Goal: Transaction & Acquisition: Download file/media

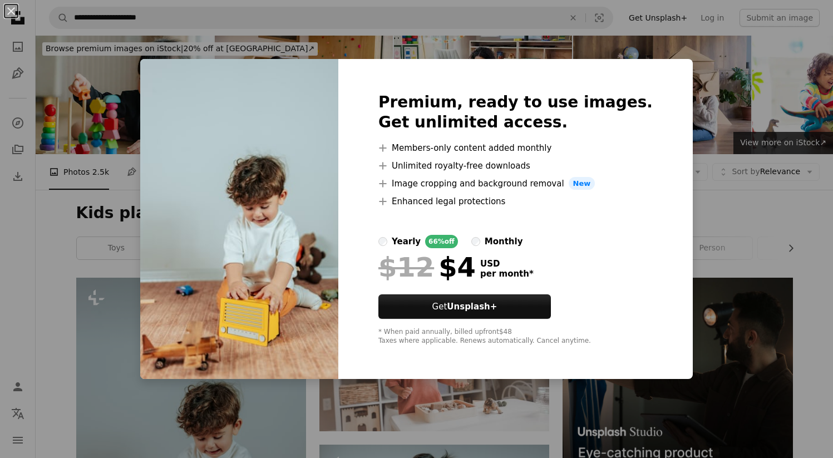
scroll to position [311, 0]
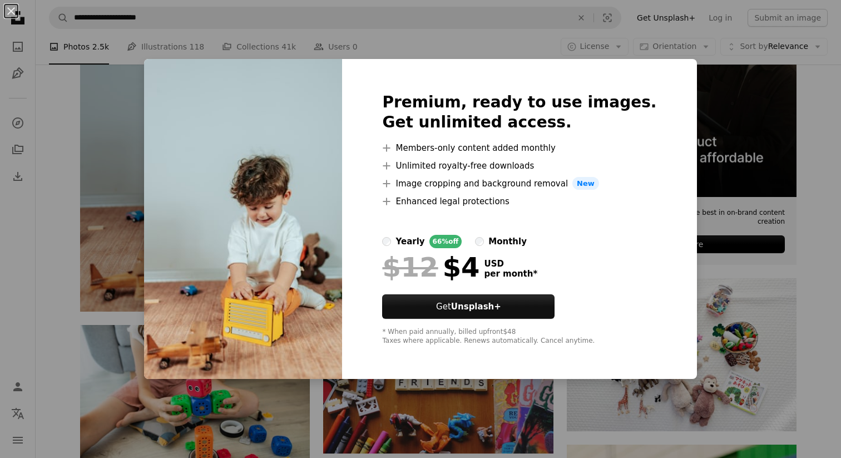
click at [800, 170] on div "An X shape Premium, ready to use images. Get unlimited access. A plus sign Memb…" at bounding box center [420, 229] width 841 height 458
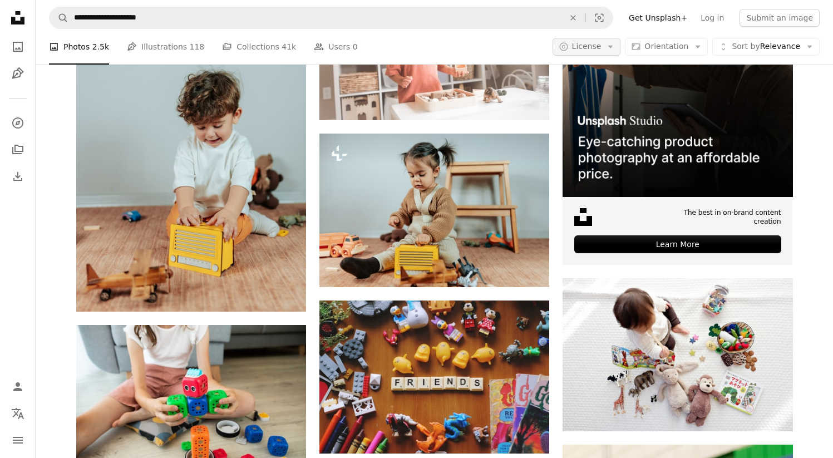
click at [595, 45] on span "License" at bounding box center [586, 46] width 29 height 9
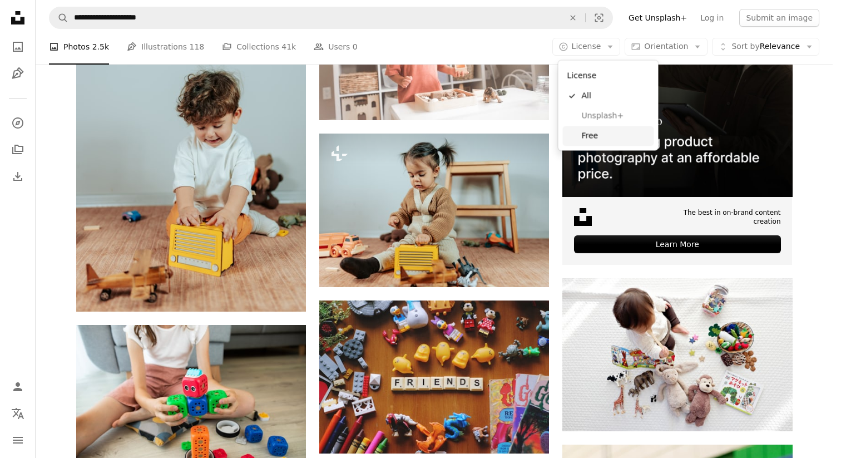
click at [592, 136] on span "Free" at bounding box center [616, 135] width 68 height 11
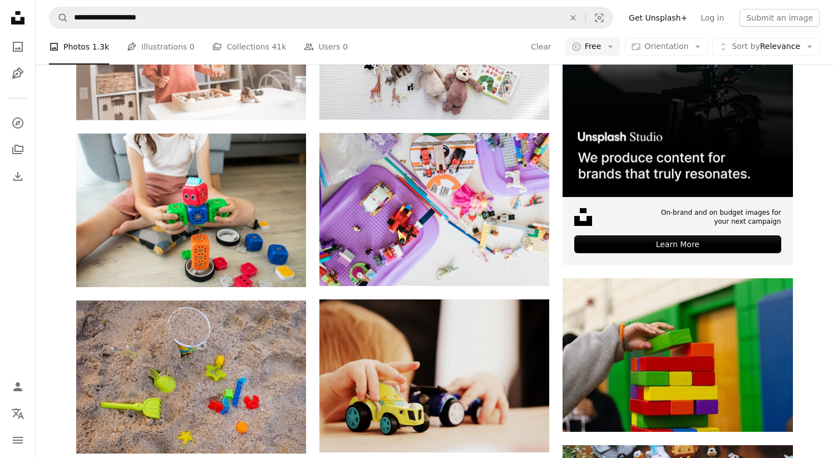
scroll to position [164, 0]
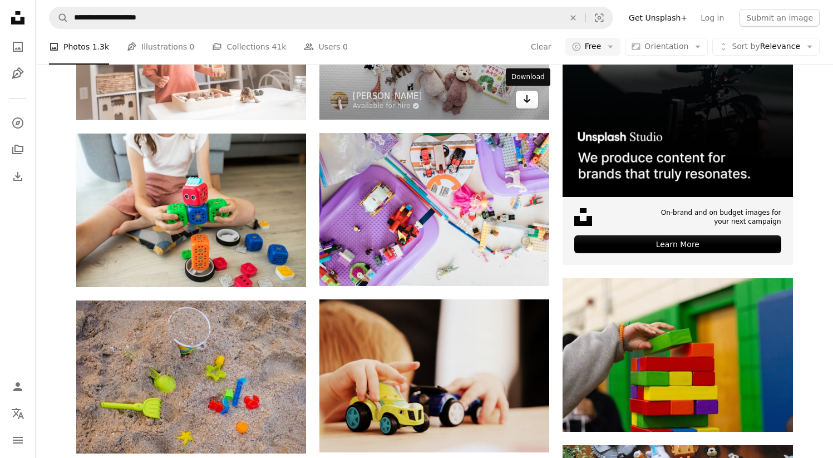
click at [525, 106] on icon "Arrow pointing down" at bounding box center [527, 98] width 9 height 13
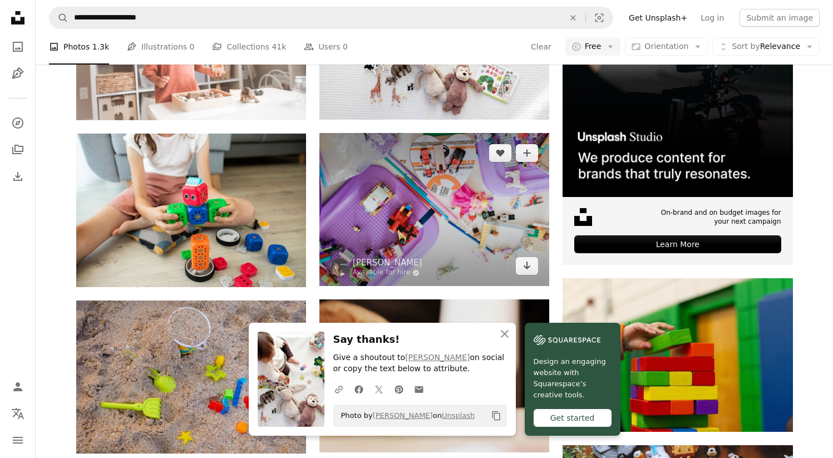
scroll to position [721, 0]
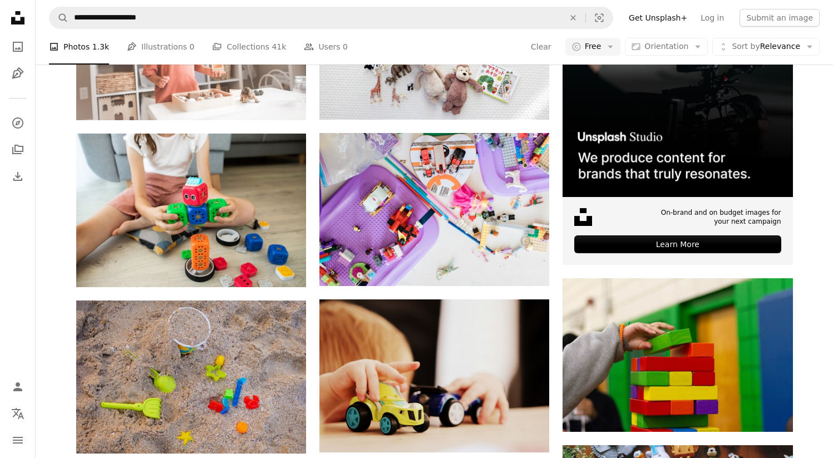
scroll to position [3234, 0]
